Goal: Find specific page/section: Find specific page/section

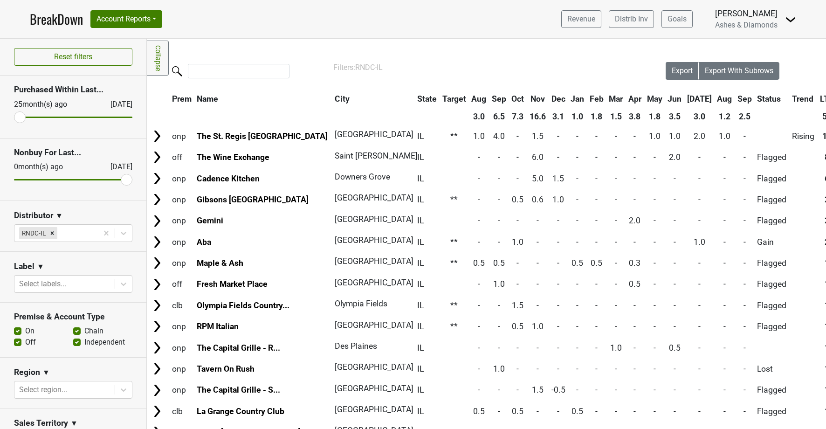
scroll to position [0, 31]
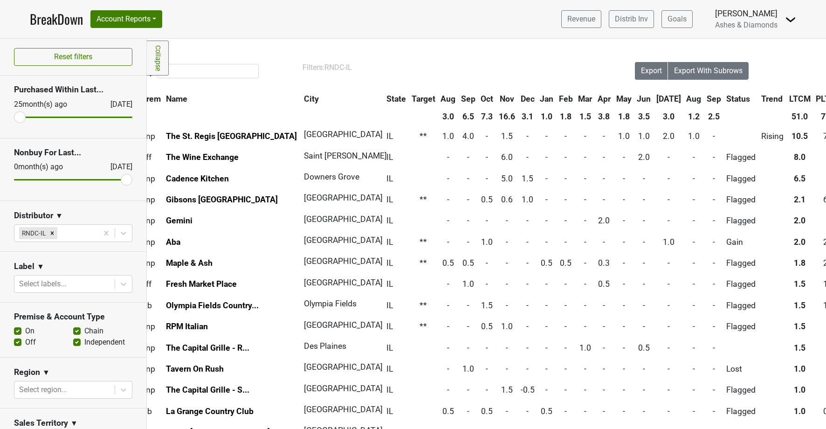
click at [59, 21] on link "BreakDown" at bounding box center [56, 19] width 53 height 20
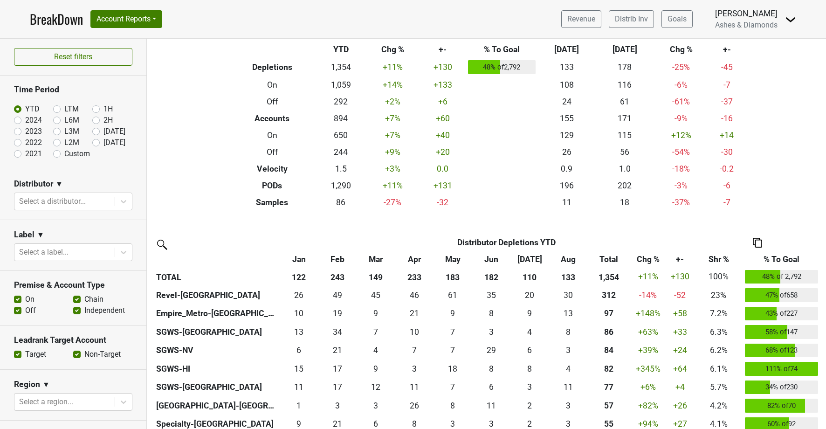
scroll to position [38, 0]
click at [103, 142] on label "[DATE]" at bounding box center [114, 142] width 22 height 11
click at [96, 142] on input "[DATE]" at bounding box center [110, 141] width 37 height 9
radio input "true"
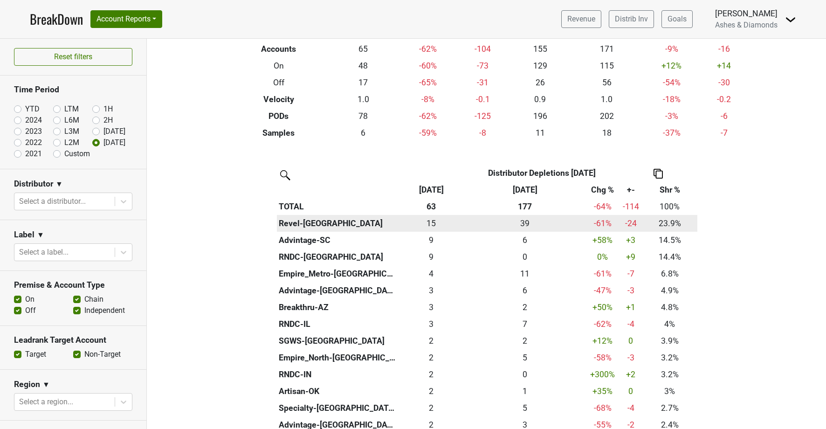
scroll to position [108, 0]
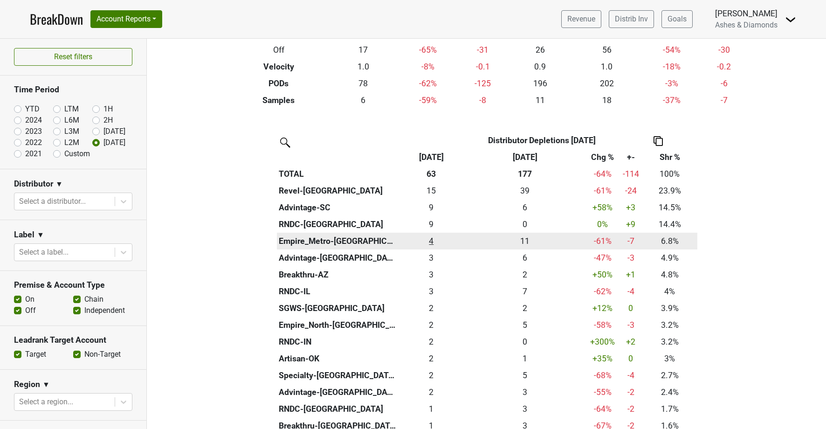
click at [431, 240] on div "4.25 4" at bounding box center [431, 241] width 62 height 12
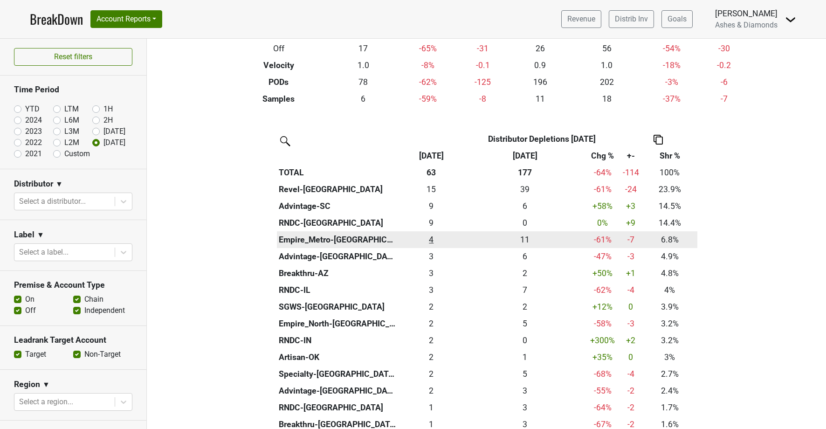
scroll to position [140, 0]
